Goal: Transaction & Acquisition: Purchase product/service

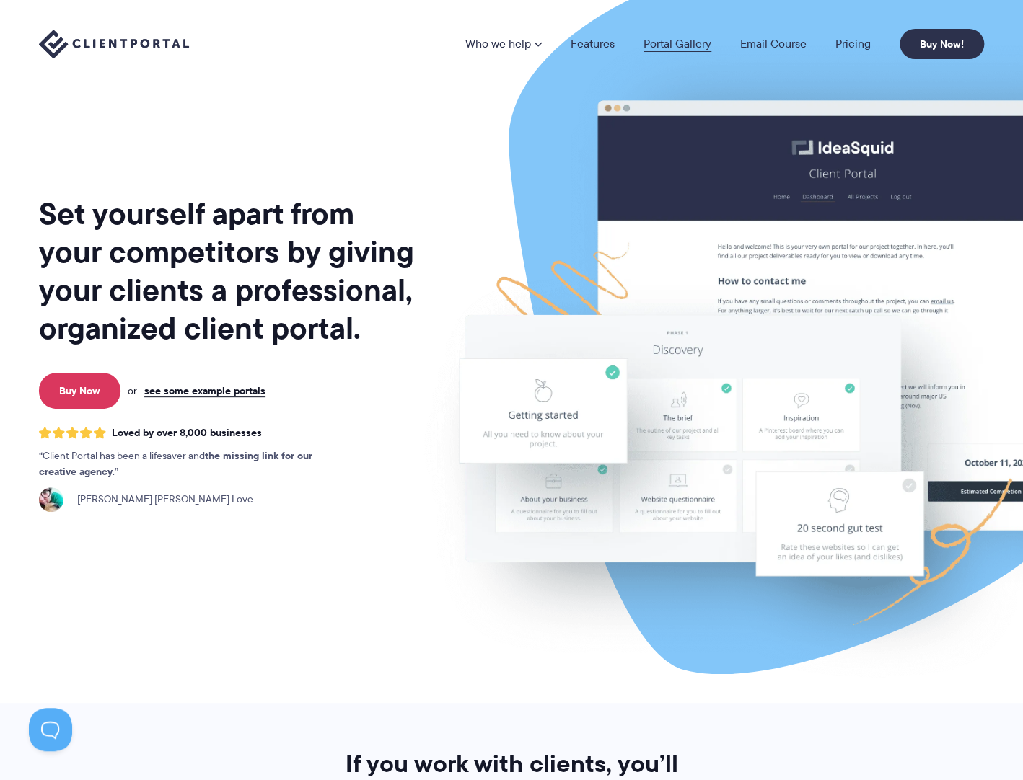
click at [680, 44] on link "Portal Gallery" at bounding box center [677, 44] width 68 height 12
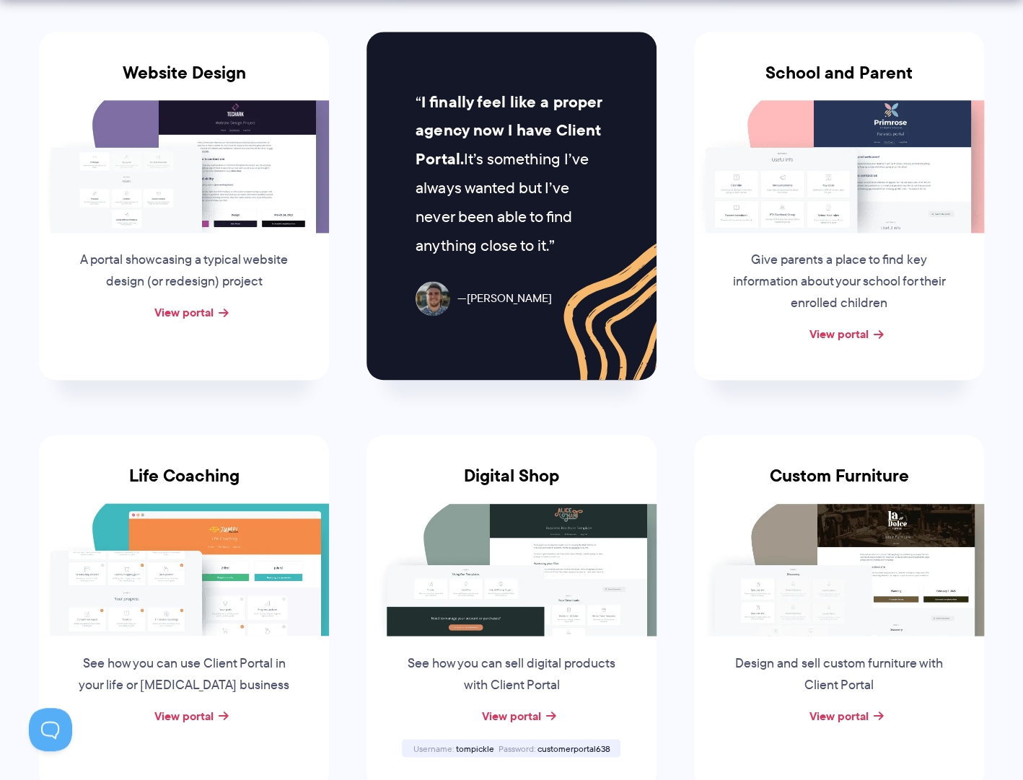
scroll to position [981, 0]
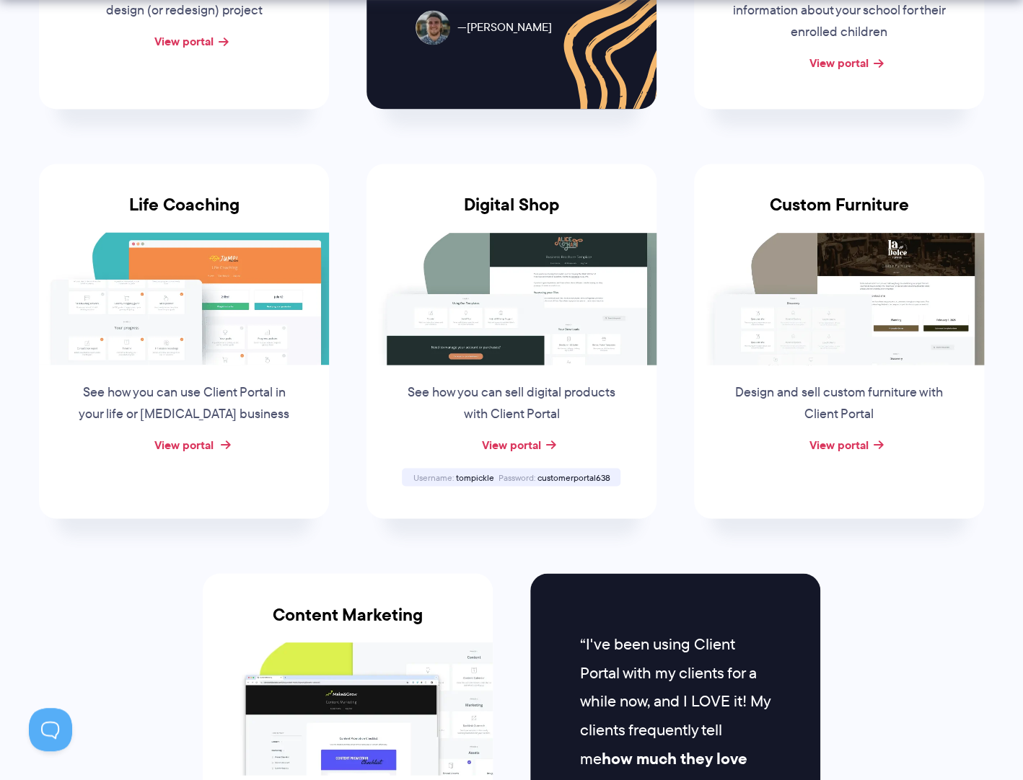
click at [194, 444] on link "View portal" at bounding box center [183, 444] width 59 height 17
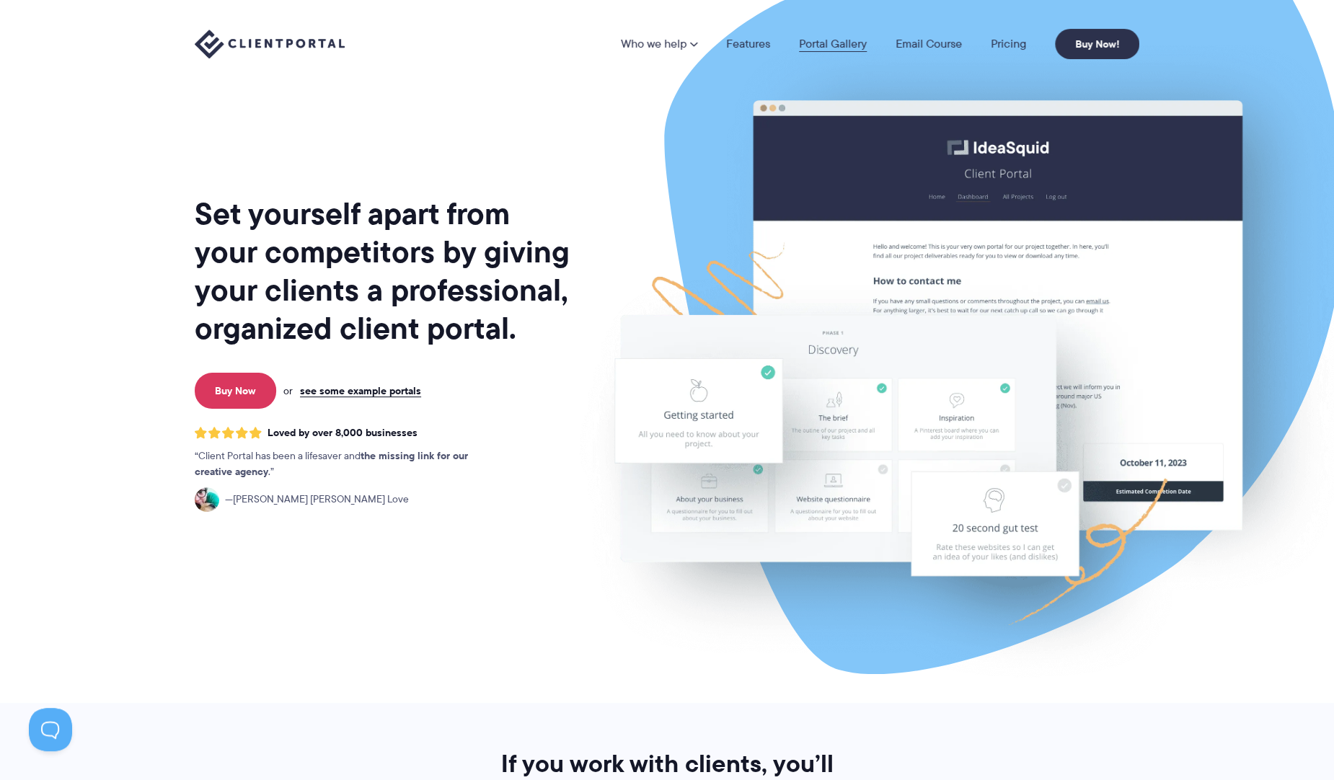
click at [829, 38] on link "Portal Gallery" at bounding box center [833, 44] width 68 height 12
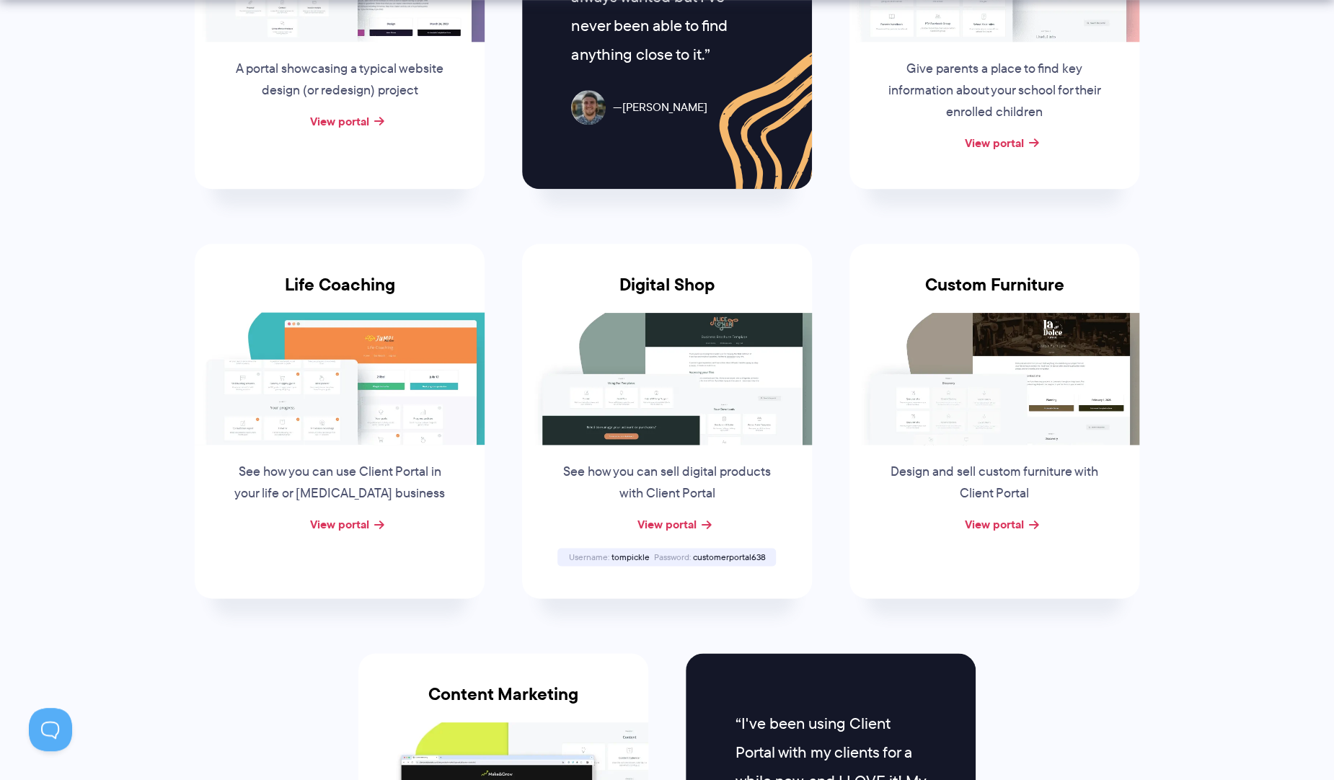
scroll to position [923, 0]
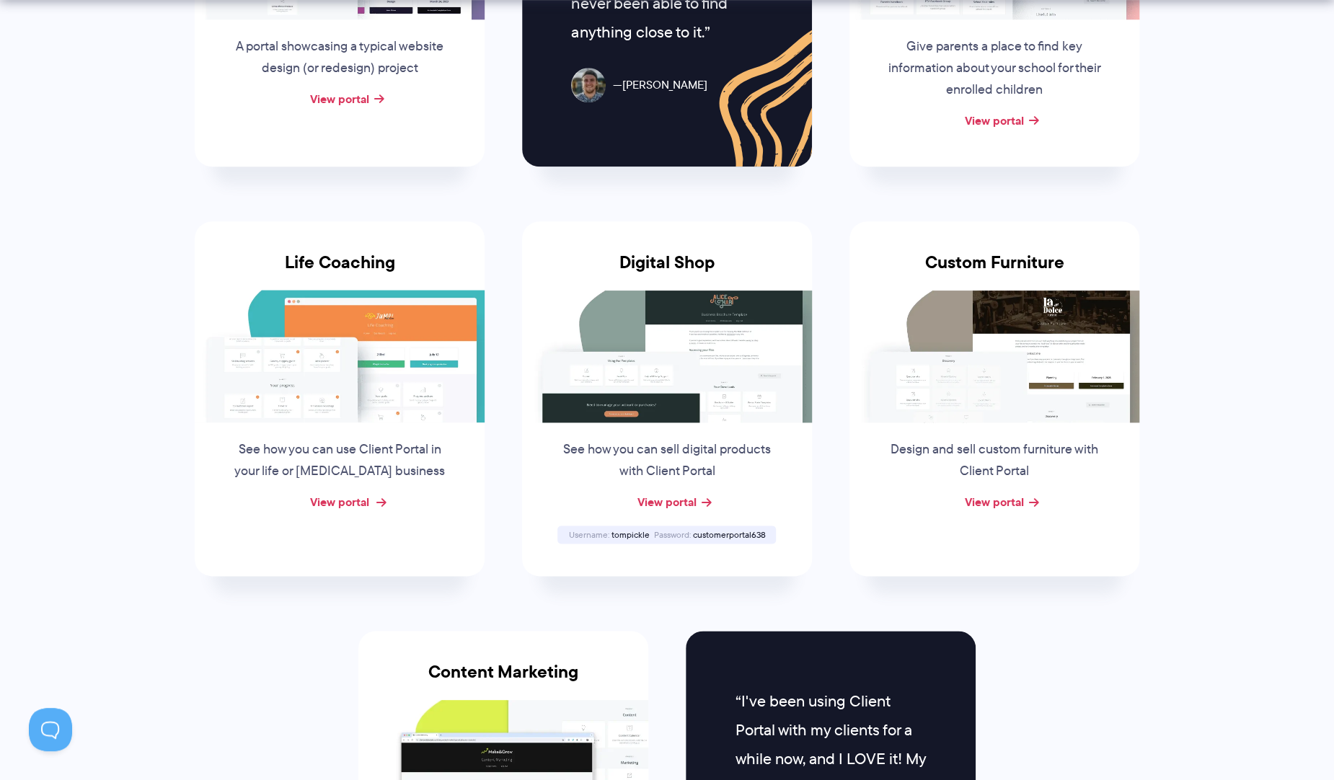
click at [366, 499] on link "View portal" at bounding box center [339, 501] width 59 height 17
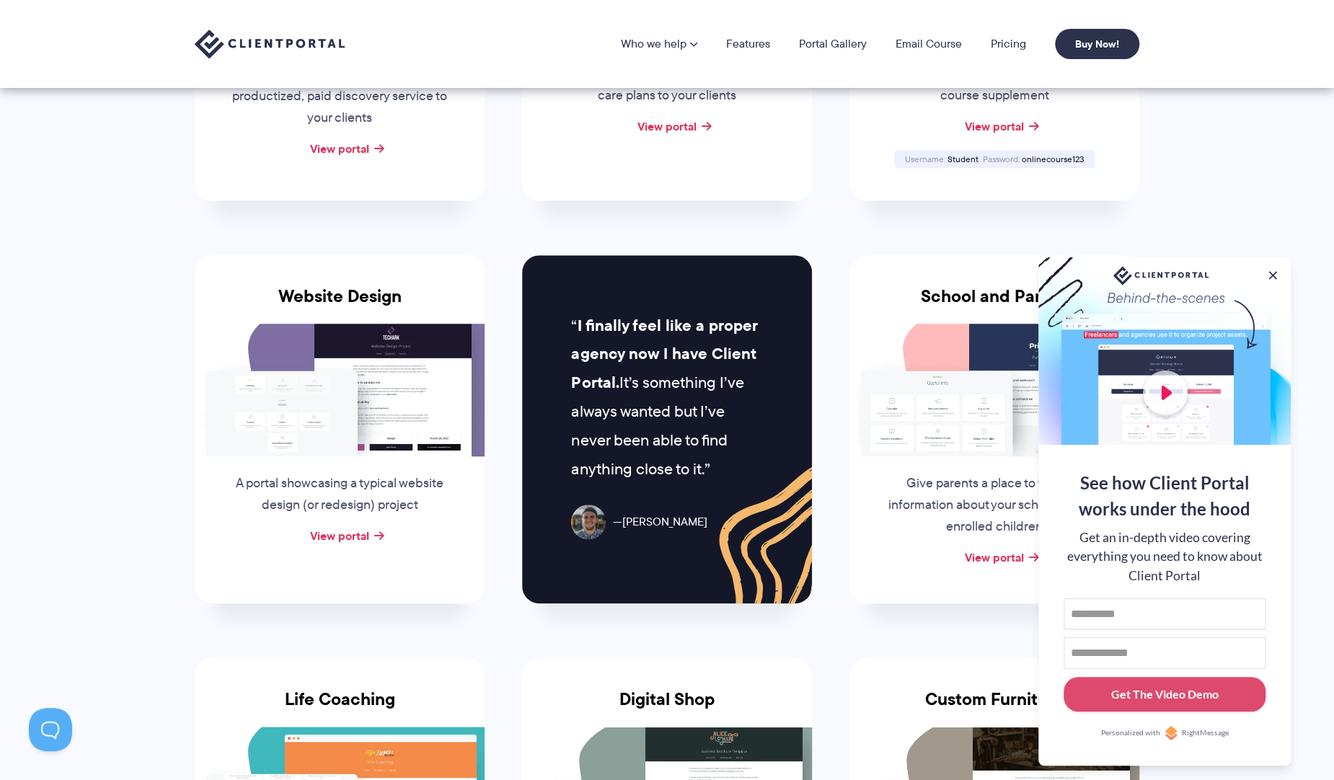
scroll to position [0, 0]
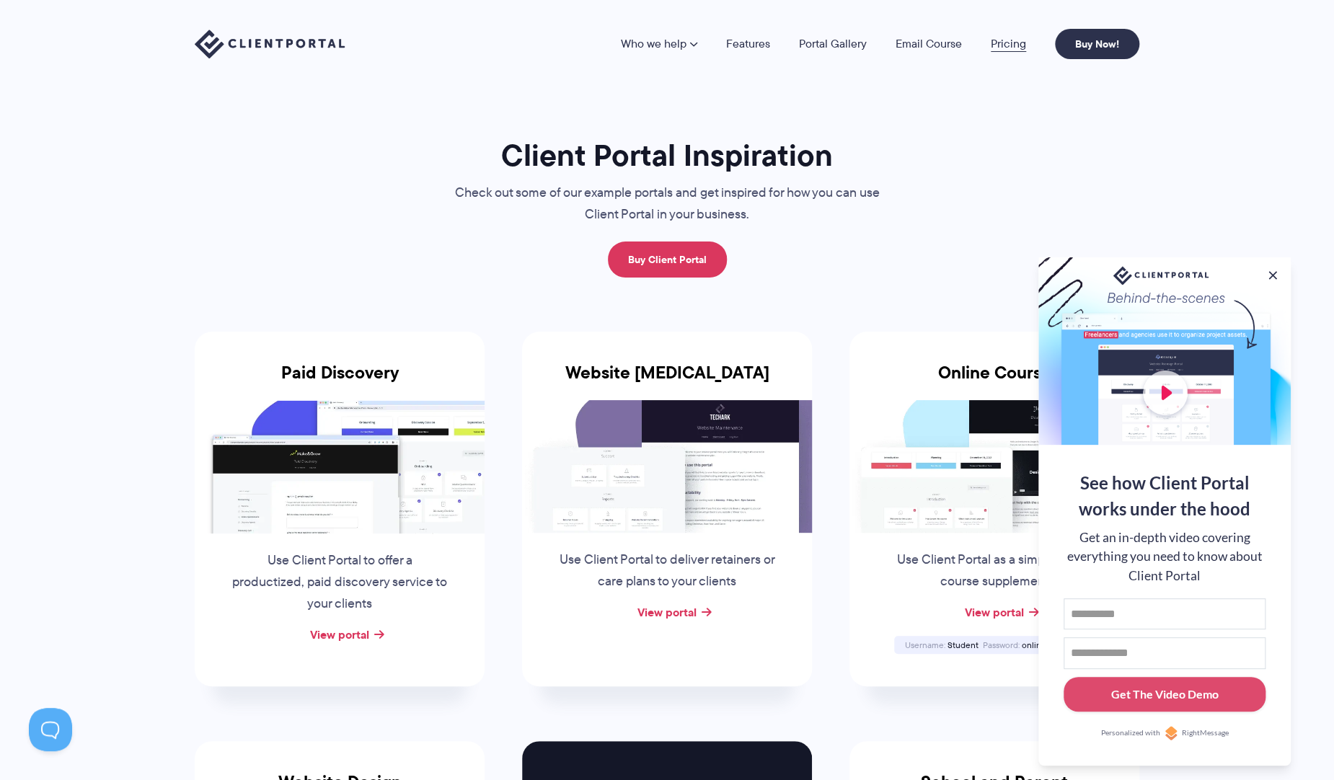
click at [1018, 40] on link "Pricing" at bounding box center [1008, 44] width 35 height 12
click at [1267, 273] on button at bounding box center [1272, 275] width 17 height 17
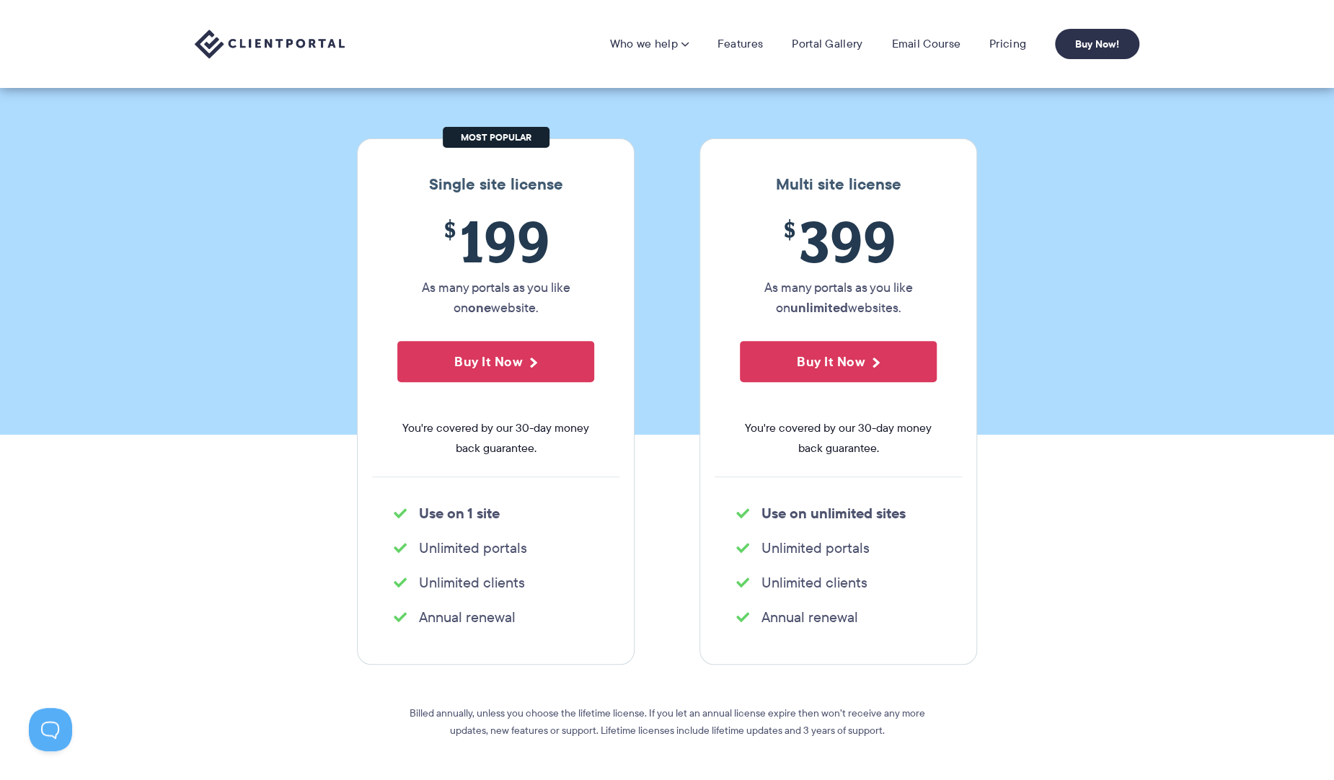
scroll to position [115, 0]
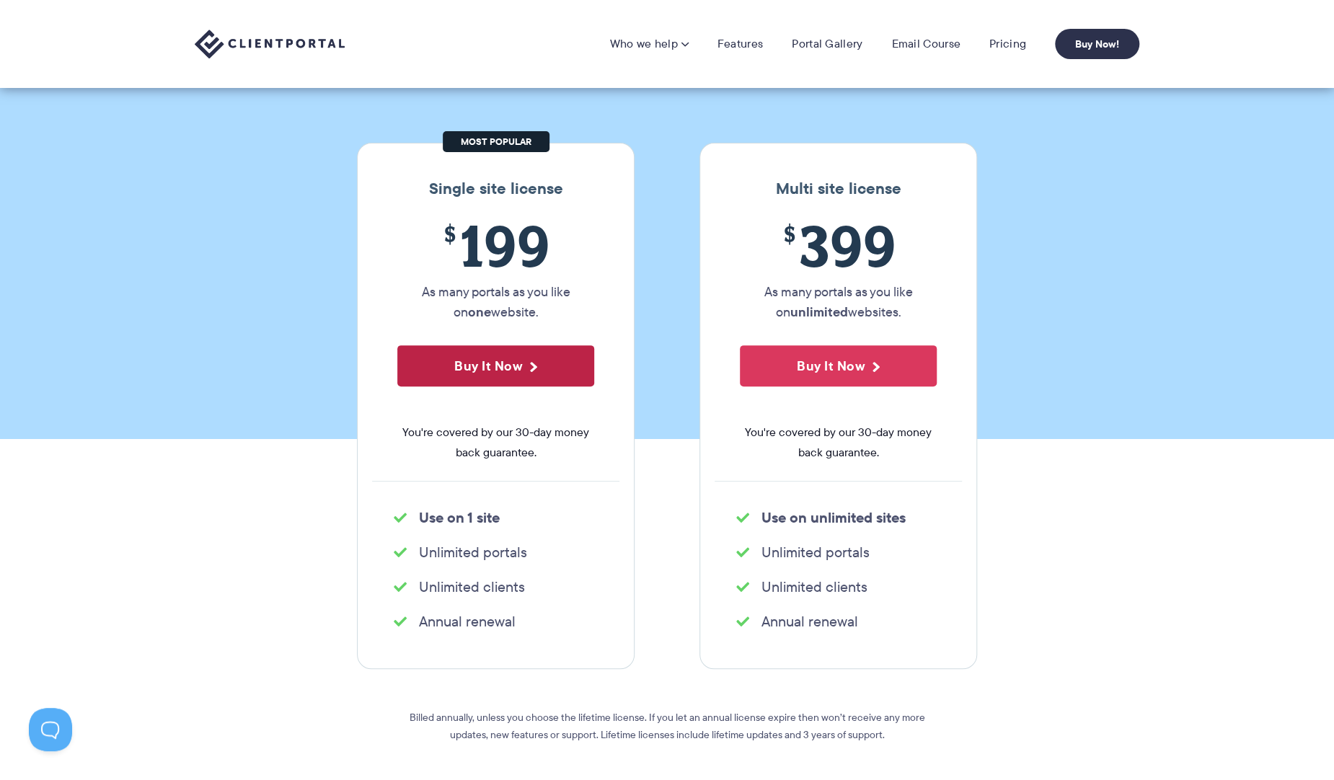
click at [496, 373] on button "Buy It Now" at bounding box center [495, 365] width 197 height 41
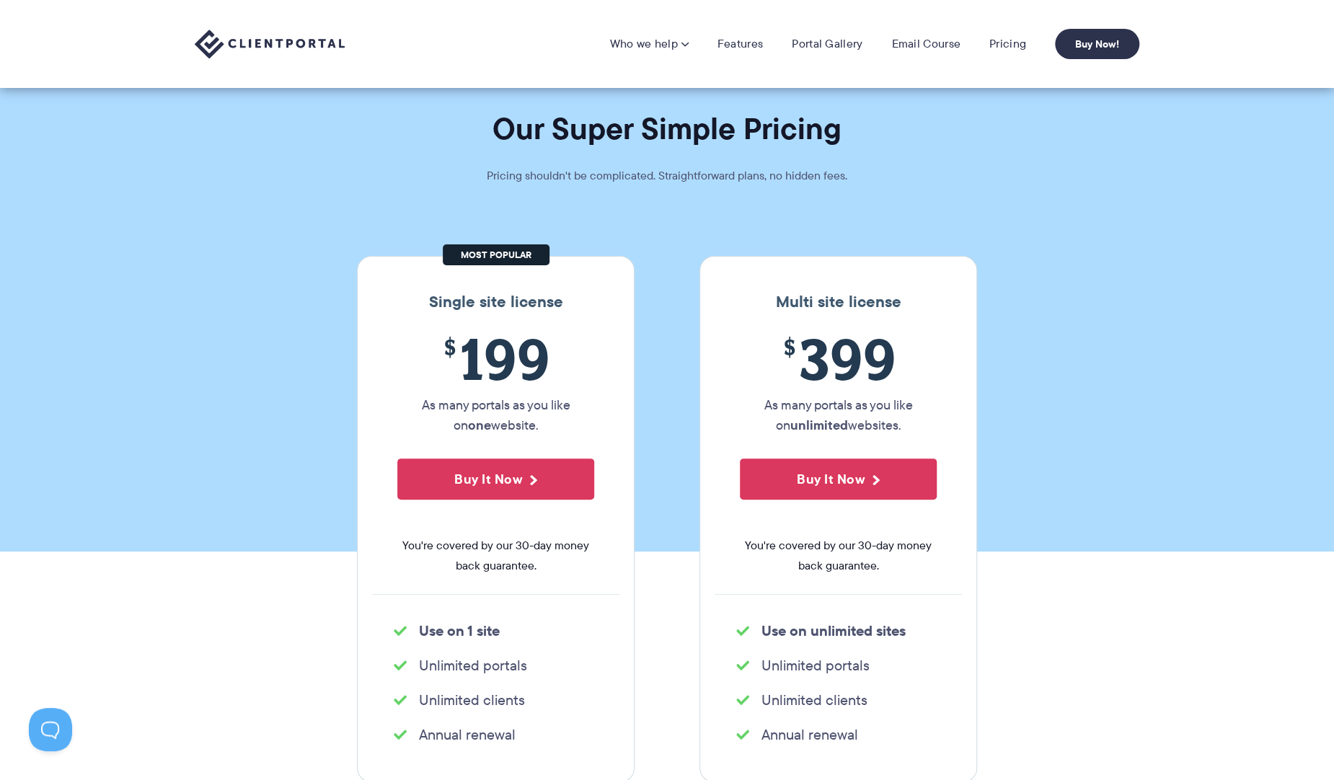
scroll to position [0, 0]
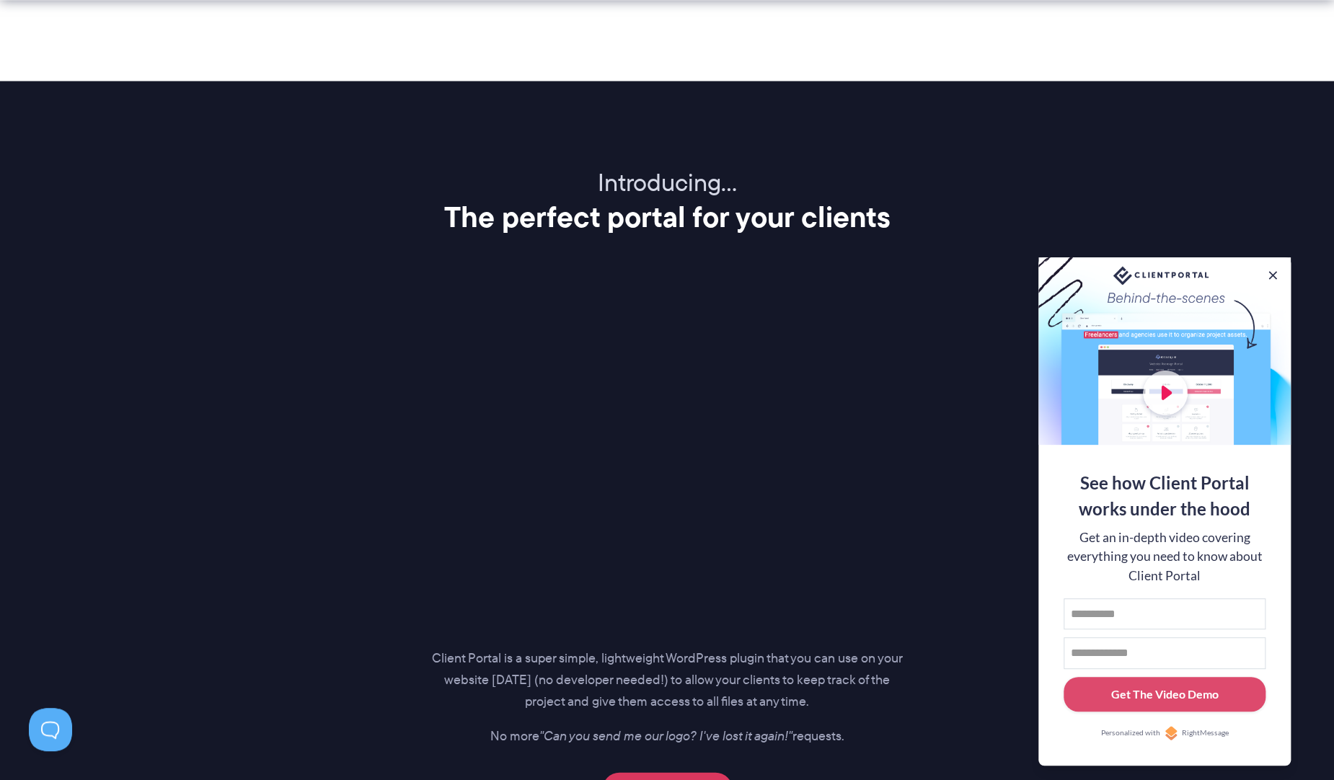
scroll to position [1673, 0]
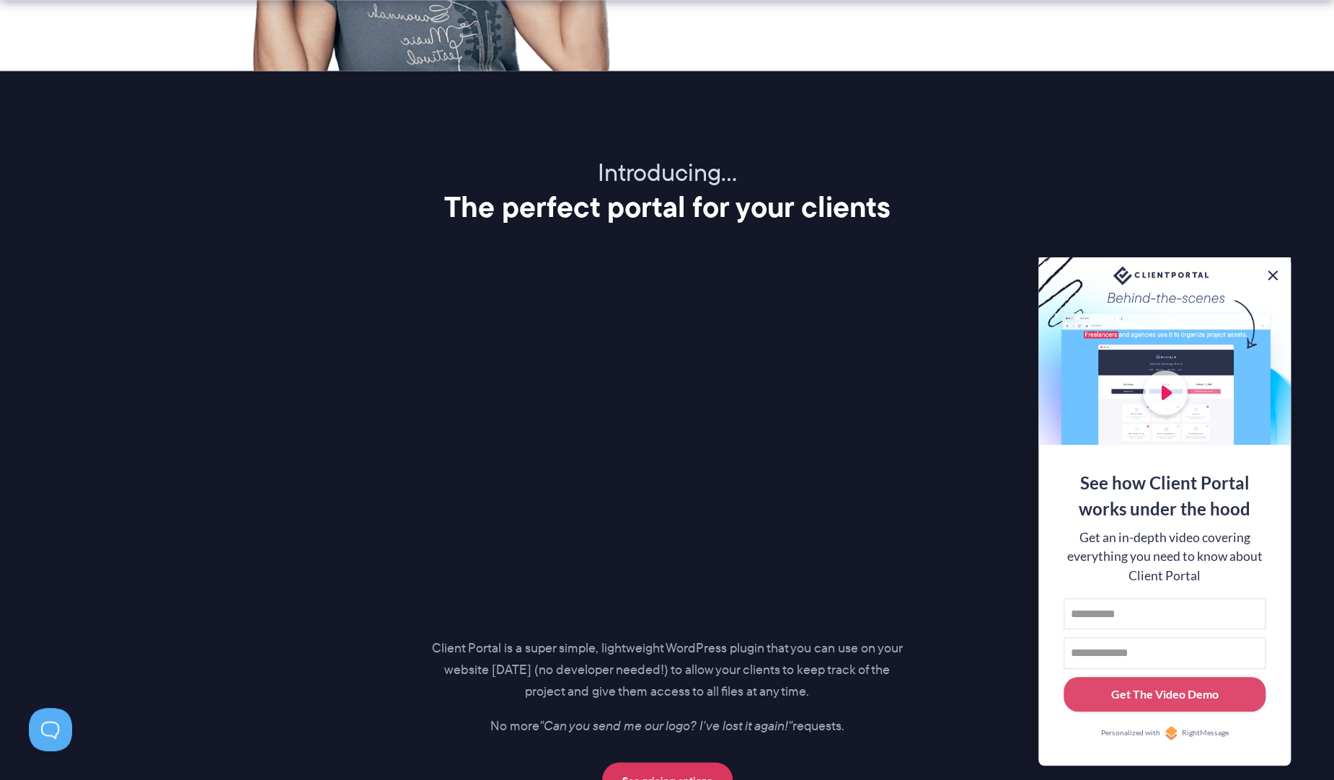
click at [1272, 273] on button at bounding box center [1272, 275] width 17 height 17
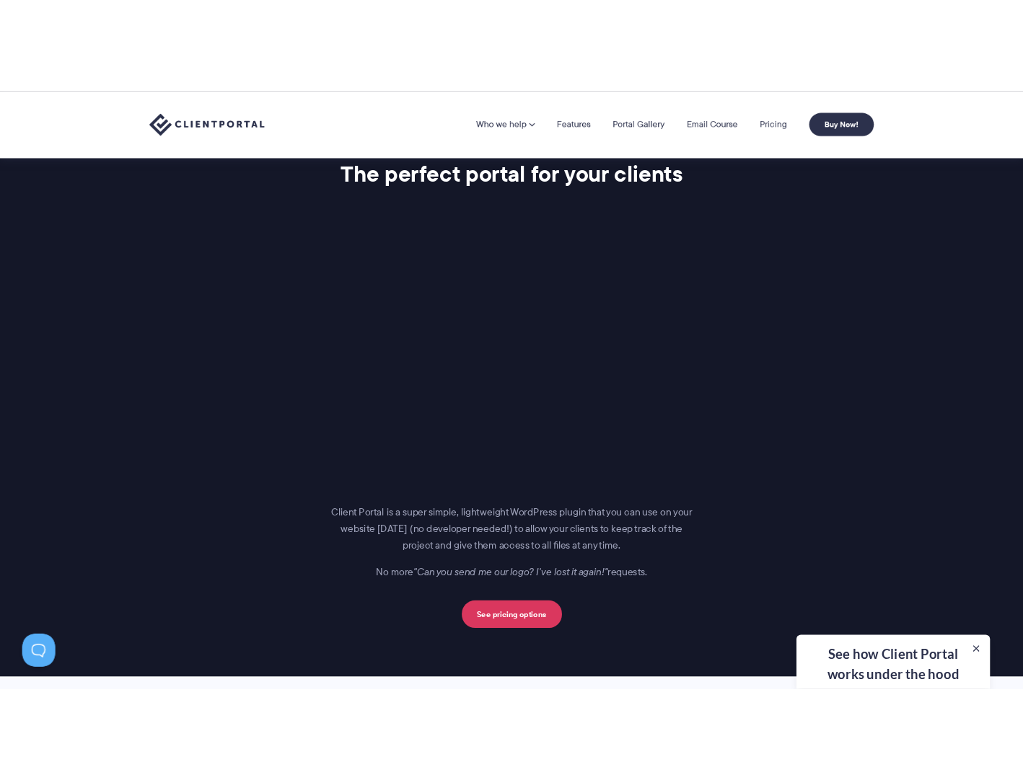
scroll to position [1731, 0]
